Goal: Check status: Check status

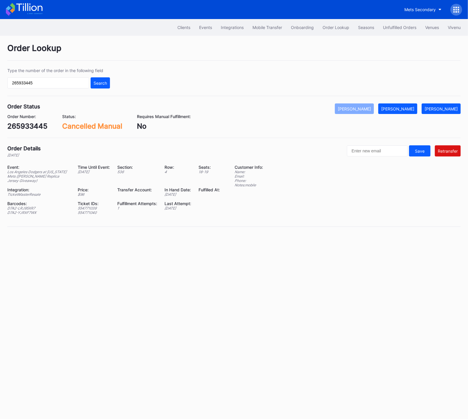
click at [400, 21] on div "Clients Events Integrations Mobile Transfer Onboarding Order Lookup Seasons Unf…" at bounding box center [234, 27] width 468 height 17
drag, startPoint x: 391, startPoint y: 26, endPoint x: 197, endPoint y: 0, distance: 196.0
click at [391, 26] on div "Unfulfilled Orders" at bounding box center [399, 27] width 33 height 5
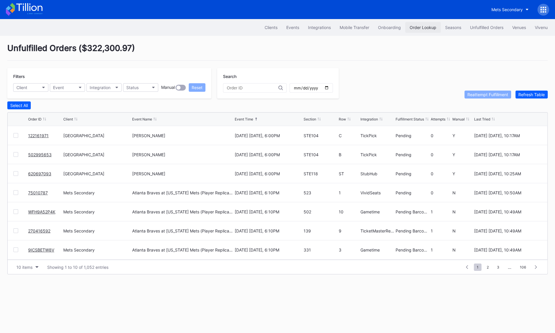
click at [410, 28] on div "Order Lookup" at bounding box center [423, 27] width 27 height 5
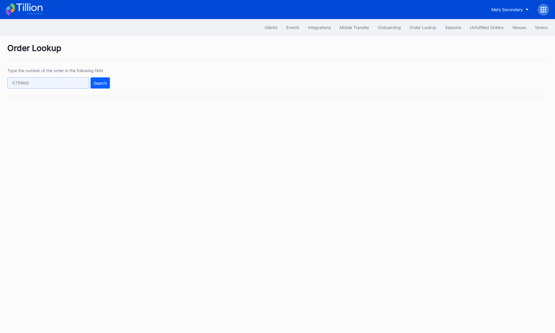
click at [65, 84] on input "text" at bounding box center [48, 82] width 82 height 11
paste input "9m2ycmwq6rn"
type input "9m2ycmwq6rn"
click at [115, 81] on div "Type the number of the order in the following field 9m2ycmwq6rn Search" at bounding box center [277, 82] width 540 height 28
click at [102, 81] on div "Search" at bounding box center [99, 83] width 13 height 5
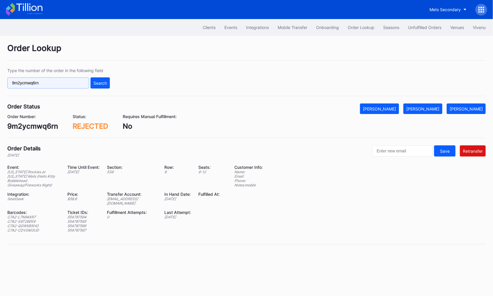
click at [67, 83] on input "9m2ycmwq6rn" at bounding box center [48, 82] width 82 height 11
paste input "563734682"
click at [104, 82] on div "Search" at bounding box center [99, 83] width 13 height 5
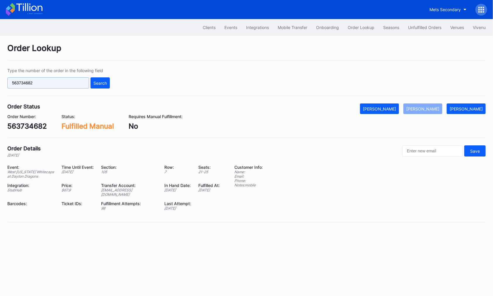
click at [60, 83] on input "563734682" at bounding box center [48, 82] width 82 height 11
paste input "H30YN2GUKS"
click at [104, 79] on button "Search" at bounding box center [100, 82] width 19 height 11
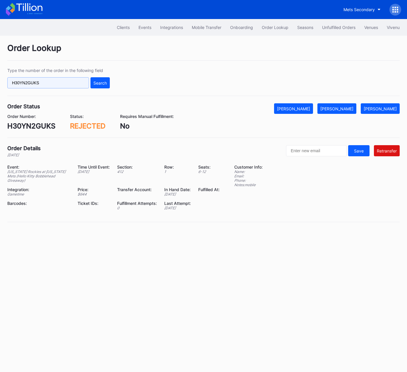
click at [76, 80] on input "H30YN2GUKS" at bounding box center [48, 82] width 82 height 11
paste input "620701745"
drag, startPoint x: 97, startPoint y: 83, endPoint x: 101, endPoint y: 83, distance: 3.8
click at [98, 83] on div "Search" at bounding box center [99, 83] width 13 height 5
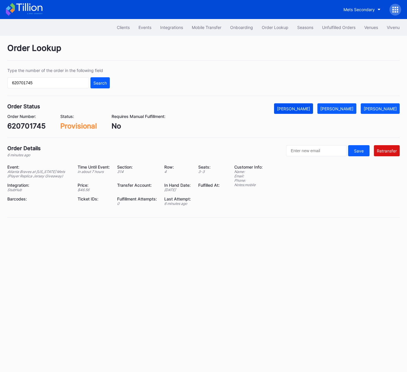
click at [310, 109] on div "[PERSON_NAME]" at bounding box center [293, 108] width 33 height 5
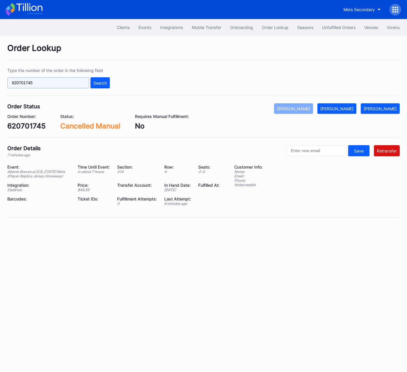
click at [67, 84] on input "620701745" at bounding box center [48, 82] width 82 height 11
paste input "564426648"
type input "564426648"
click at [106, 85] on button "Search" at bounding box center [100, 82] width 19 height 11
